Goal: Information Seeking & Learning: Learn about a topic

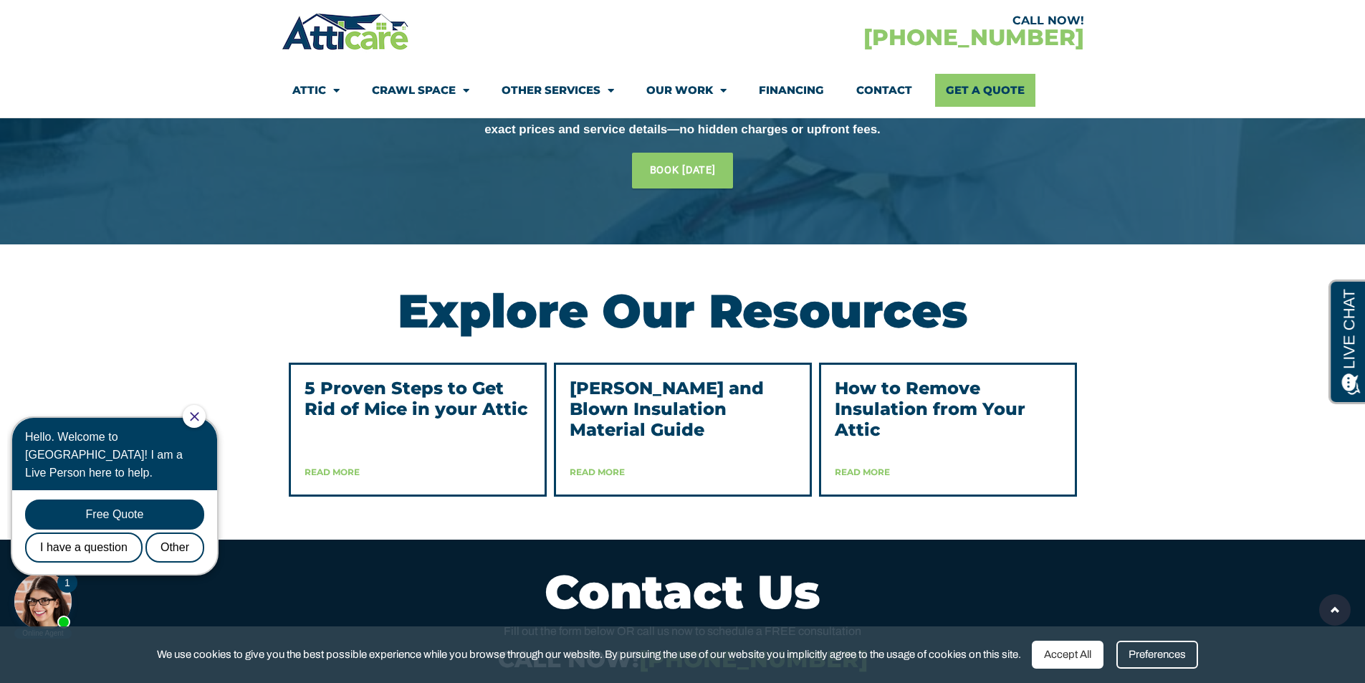
scroll to position [3552, 0]
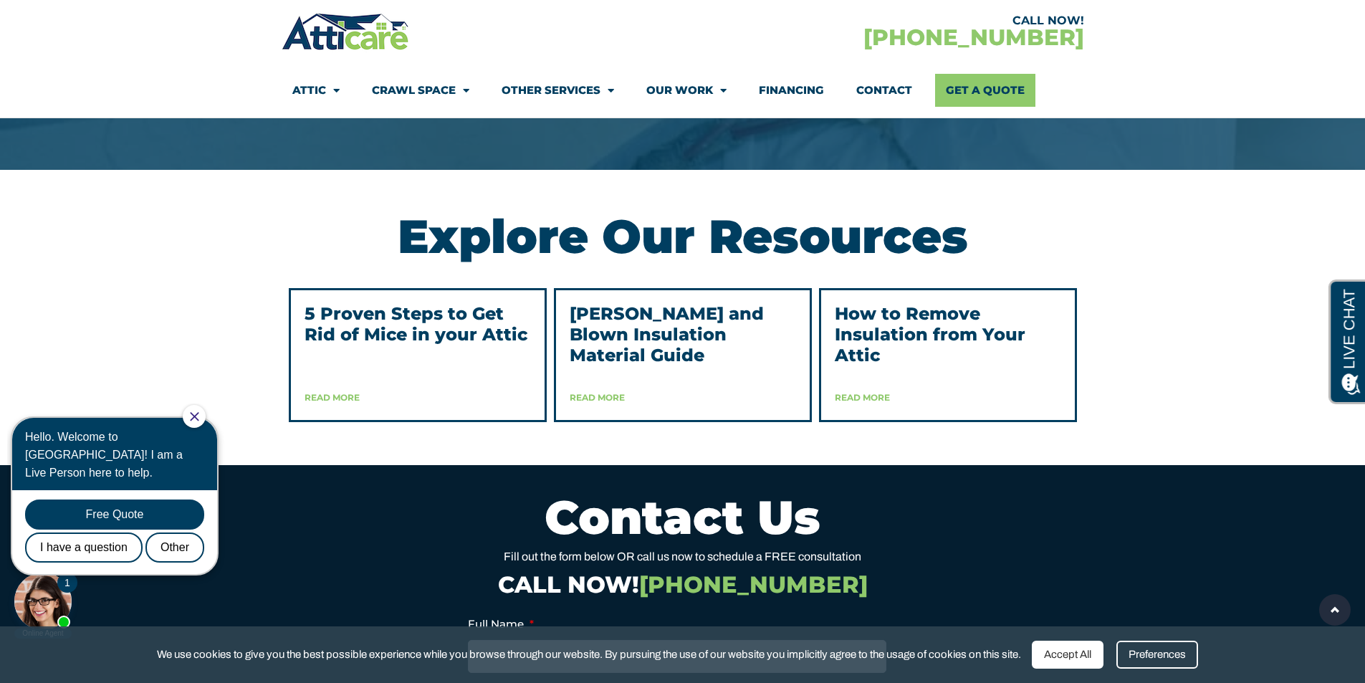
drag, startPoint x: 0, startPoint y: 0, endPoint x: 1375, endPoint y: 498, distance: 1462.2
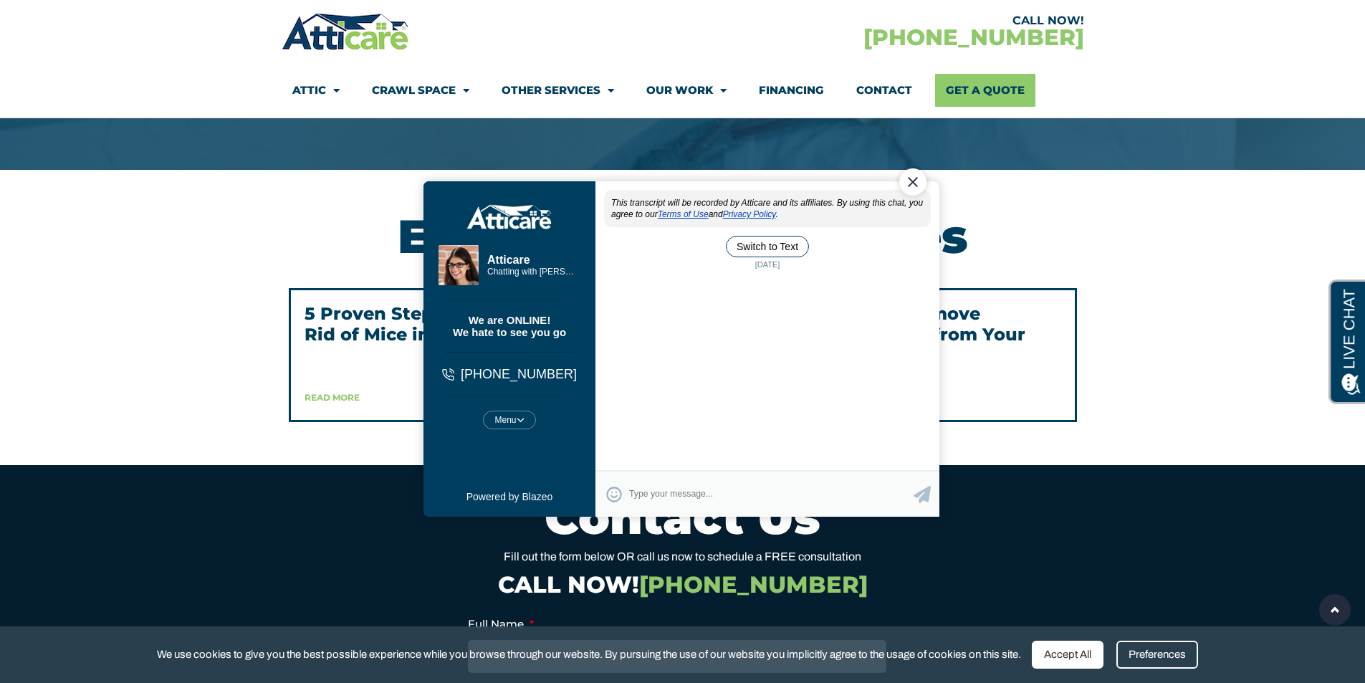
scroll to position [0, 0]
click at [310, 403] on link "Read More" at bounding box center [331, 397] width 55 height 11
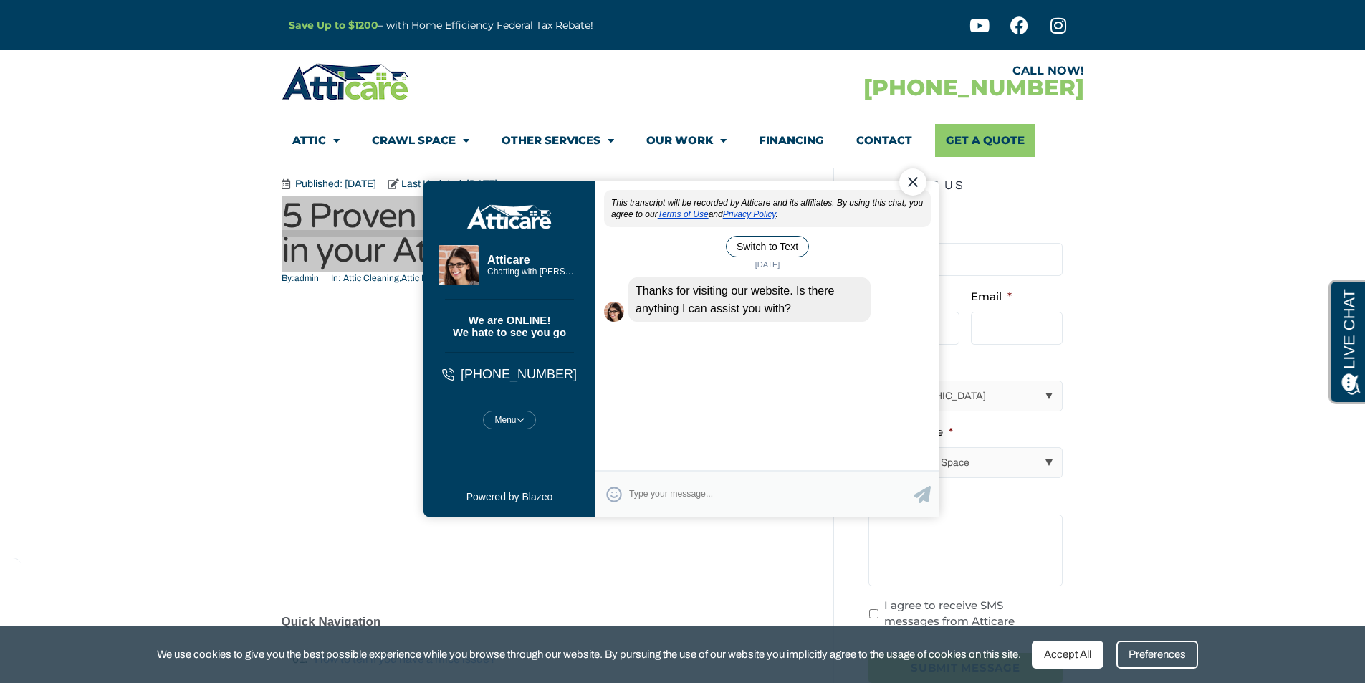
click at [913, 176] on div "Close Chat" at bounding box center [911, 181] width 27 height 27
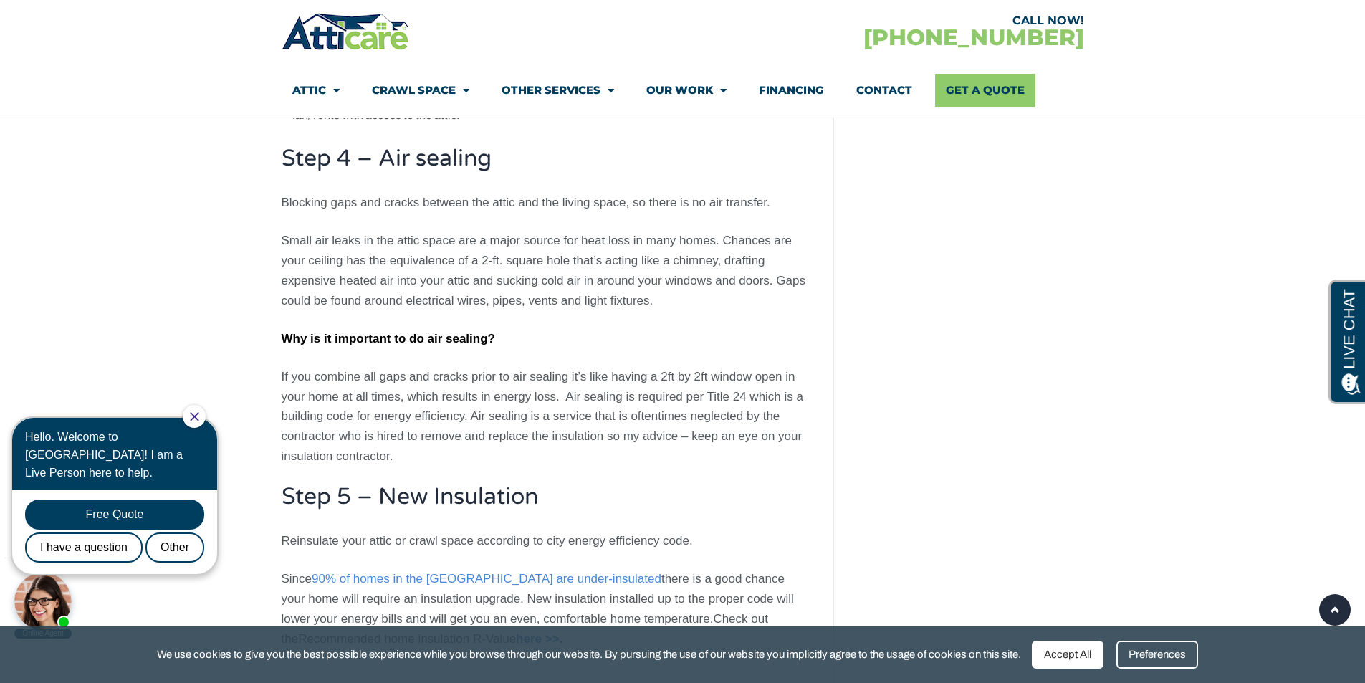
scroll to position [3541, 0]
